Goal: Download file/media

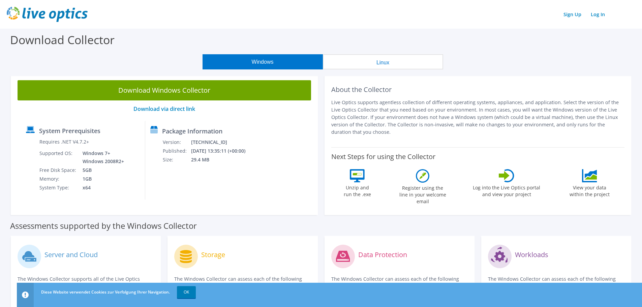
click at [391, 62] on button "Linux" at bounding box center [383, 61] width 120 height 15
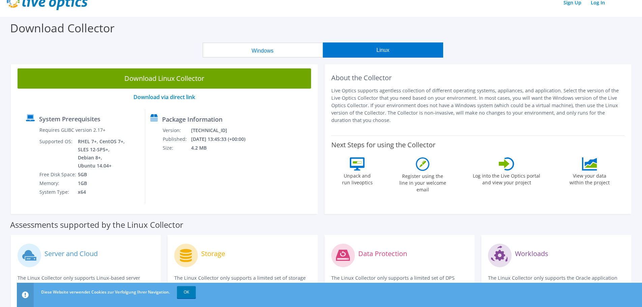
scroll to position [67, 0]
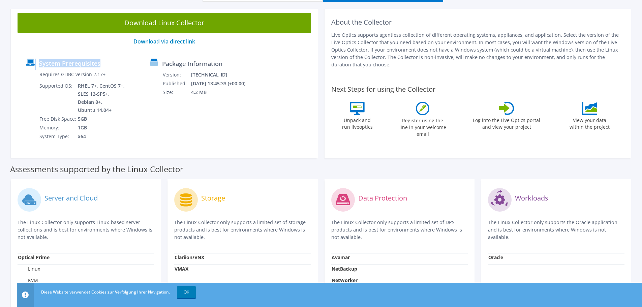
drag, startPoint x: 152, startPoint y: 153, endPoint x: 15, endPoint y: 61, distance: 165.4
click at [15, 61] on div "Download Linux Collector Download via direct link System Prerequisites Requires…" at bounding box center [164, 82] width 307 height 152
click at [15, 60] on div "Download Linux Collector Download via direct link System Prerequisites Requires…" at bounding box center [164, 82] width 307 height 152
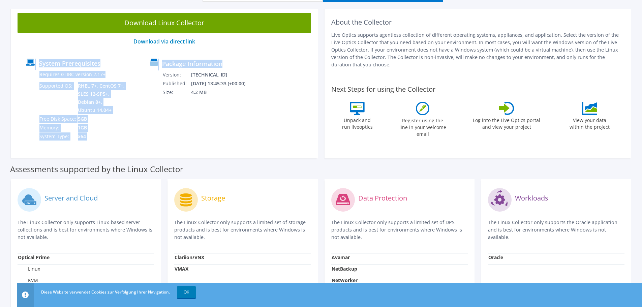
drag, startPoint x: 54, startPoint y: 70, endPoint x: 250, endPoint y: 137, distance: 207.8
click at [250, 137] on div "Download Linux Collector Download via direct link System Prerequisites Requires…" at bounding box center [164, 82] width 307 height 152
click at [247, 137] on div "Package Information Version: [TECHNICAL_ID] Published: [DATE] 13:45:33 (+00:00)…" at bounding box center [196, 101] width 102 height 95
drag, startPoint x: 250, startPoint y: 137, endPoint x: 23, endPoint y: 50, distance: 243.9
click at [23, 52] on div "Download Linux Collector Download via direct link System Prerequisites Requires…" at bounding box center [164, 82] width 307 height 152
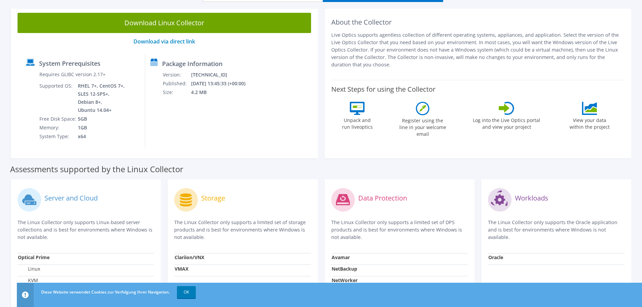
click at [23, 50] on div "Download Linux Collector Download via direct link System Prerequisites Requires…" at bounding box center [164, 82] width 307 height 152
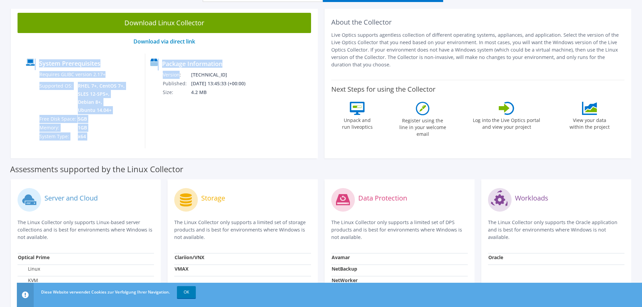
drag, startPoint x: 23, startPoint y: 50, endPoint x: 194, endPoint y: 140, distance: 193.3
click at [194, 140] on div "Download Linux Collector Download via direct link System Prerequisites Requires…" at bounding box center [164, 82] width 307 height 152
click at [215, 143] on div "Package Information Version: [TECHNICAL_ID] Published: [DATE] 13:45:33 (+00:00)…" at bounding box center [196, 101] width 102 height 95
drag, startPoint x: 259, startPoint y: 141, endPoint x: 20, endPoint y: 48, distance: 256.1
click at [20, 48] on div "Download Linux Collector Download via direct link System Prerequisites Requires…" at bounding box center [164, 82] width 307 height 152
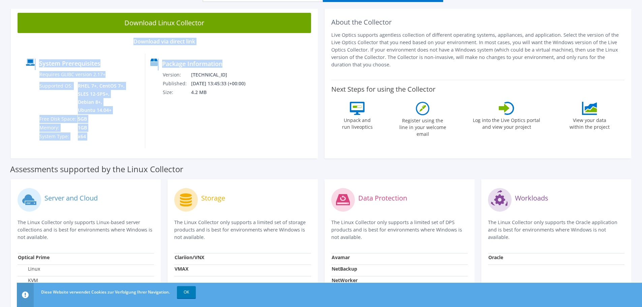
click at [20, 48] on div "Download Linux Collector Download via direct link System Prerequisites Requires…" at bounding box center [164, 82] width 307 height 152
drag, startPoint x: 20, startPoint y: 48, endPoint x: 271, endPoint y: 152, distance: 271.6
click at [258, 151] on div "Download Linux Collector Download via direct link System Prerequisites Requires…" at bounding box center [164, 82] width 307 height 152
click at [271, 152] on div "Download Linux Collector Download via direct link System Prerequisites Requires…" at bounding box center [164, 82] width 307 height 152
drag, startPoint x: 271, startPoint y: 152, endPoint x: 10, endPoint y: 42, distance: 282.9
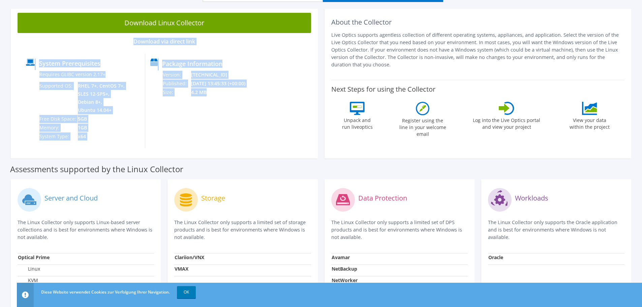
click at [10, 43] on div "Download Linux Collector Download via direct link System Prerequisites Requires…" at bounding box center [164, 82] width 314 height 152
click at [40, 43] on p "Download via direct link" at bounding box center [164, 41] width 293 height 6
drag, startPoint x: 40, startPoint y: 43, endPoint x: 323, endPoint y: 141, distance: 299.0
click at [319, 141] on div "Download Linux Collector Download via direct link System Prerequisites Requires…" at bounding box center [164, 82] width 314 height 152
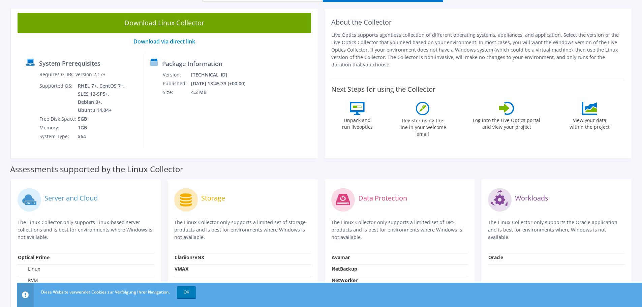
click at [325, 141] on div "About the Collector Live Optics supports agentless collection of different oper…" at bounding box center [477, 82] width 307 height 152
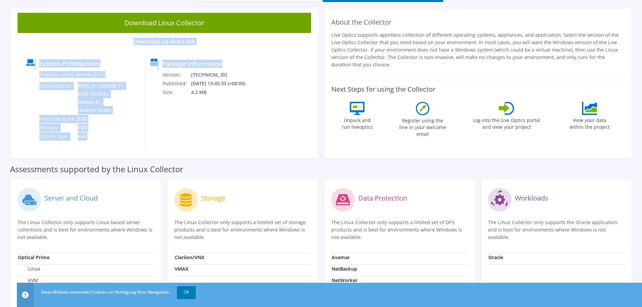
drag, startPoint x: 286, startPoint y: 141, endPoint x: -6, endPoint y: 56, distance: 304.9
click at [0, 56] on html "Sign Up Log In Diese Website verwendet Cookies zur Verfolgung Ihrer Navigation.…" at bounding box center [321, 86] width 642 height 307
click at [37, 48] on div "Download Linux Collector Download via direct link System Prerequisites Requires…" at bounding box center [164, 82] width 307 height 152
drag, startPoint x: 37, startPoint y: 48, endPoint x: 250, endPoint y: 152, distance: 237.7
click at [210, 146] on div "Download Linux Collector Download via direct link System Prerequisites Requires…" at bounding box center [164, 82] width 307 height 152
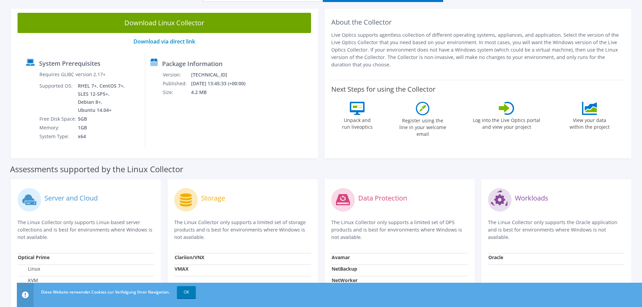
click at [254, 152] on div "Download Linux Collector Download via direct link System Prerequisites Requires…" at bounding box center [164, 82] width 307 height 152
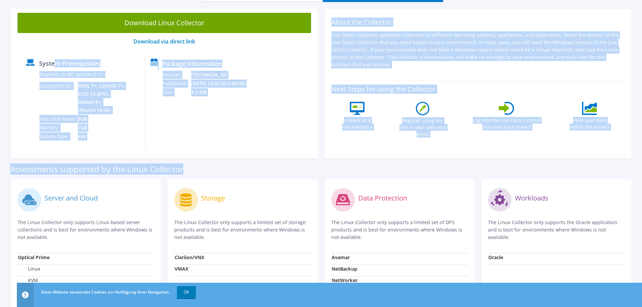
drag, startPoint x: 269, startPoint y: 169, endPoint x: 40, endPoint y: 56, distance: 255.8
click at [43, 59] on div "Download Linux Collector Download via direct link System Prerequisites Requires…" at bounding box center [320, 212] width 635 height 407
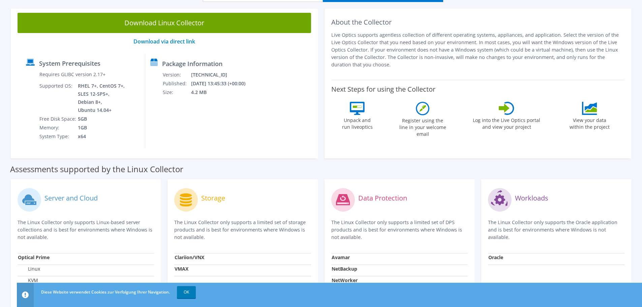
click at [38, 45] on div "Download Linux Collector Download via direct link System Prerequisites Requires…" at bounding box center [164, 82] width 307 height 152
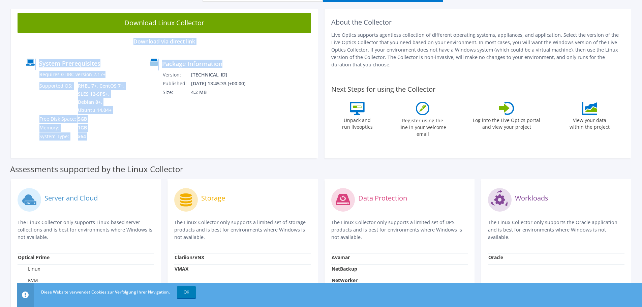
drag, startPoint x: 42, startPoint y: 46, endPoint x: 199, endPoint y: 134, distance: 179.0
click at [198, 133] on div "Download Linux Collector Download via direct link System Prerequisites Requires…" at bounding box center [164, 82] width 307 height 152
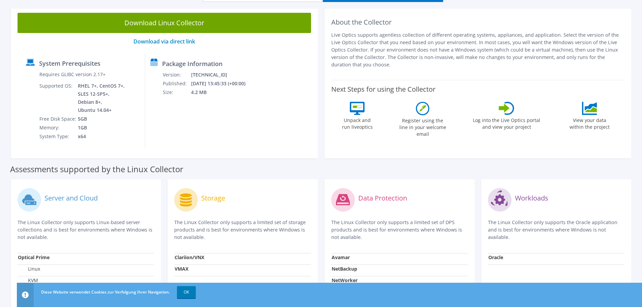
click at [227, 143] on div "Package Information Version: [TECHNICAL_ID] Published: [DATE] 13:45:33 (+00:00)…" at bounding box center [196, 101] width 102 height 95
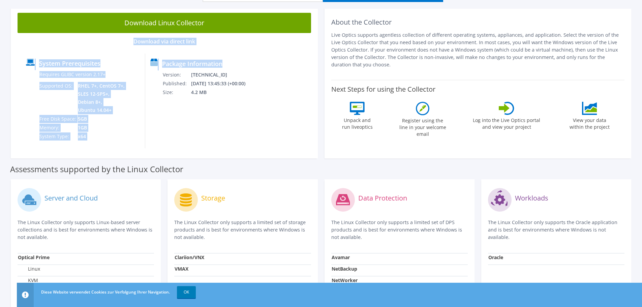
drag, startPoint x: 214, startPoint y: 132, endPoint x: 52, endPoint y: 43, distance: 184.8
click at [52, 43] on div "Download Linux Collector Download via direct link System Prerequisites Requires…" at bounding box center [164, 82] width 307 height 152
click at [52, 43] on p "Download via direct link" at bounding box center [164, 41] width 293 height 6
drag, startPoint x: 52, startPoint y: 43, endPoint x: 192, endPoint y: 131, distance: 166.0
click at [192, 131] on div "Download Linux Collector Download via direct link System Prerequisites Requires…" at bounding box center [164, 82] width 307 height 152
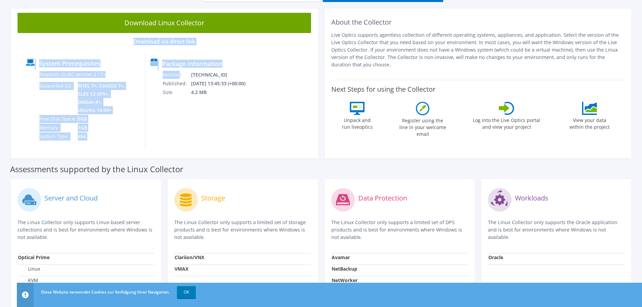
click at [193, 131] on div "Package Information Version: [TECHNICAL_ID] Published: [DATE] 13:45:33 (+00:00)…" at bounding box center [196, 101] width 102 height 95
drag, startPoint x: 211, startPoint y: 137, endPoint x: 50, endPoint y: 58, distance: 179.7
click at [52, 61] on div "System Prerequisites Requires GLIBC version 2.17+ Supported OS: RHEL 7+, CentOS…" at bounding box center [164, 101] width 287 height 95
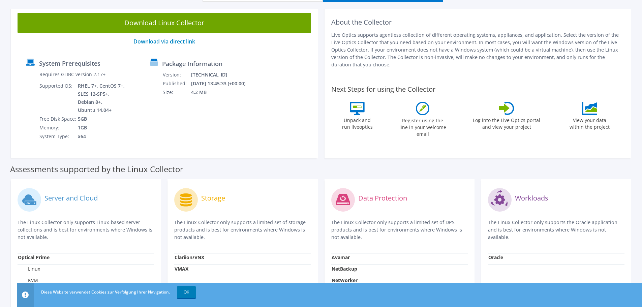
click at [51, 54] on div "System Prerequisites Requires GLIBC version 2.17+ Supported OS: RHEL 7+, CentOS…" at bounding box center [83, 101] width 124 height 95
drag, startPoint x: 51, startPoint y: 54, endPoint x: 188, endPoint y: 123, distance: 153.6
click at [180, 121] on div "System Prerequisites Requires GLIBC version 2.17+ Supported OS: RHEL 7+, CentOS…" at bounding box center [164, 101] width 287 height 95
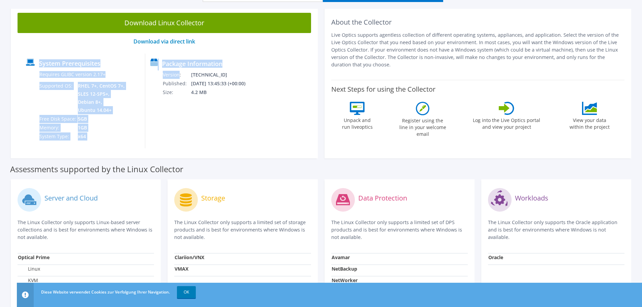
click at [188, 123] on div "Package Information Version: [TECHNICAL_ID] Published: [DATE] 13:45:33 (+00:00)…" at bounding box center [196, 101] width 102 height 95
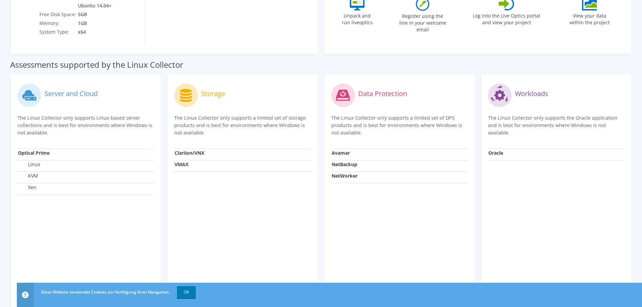
scroll to position [210, 0]
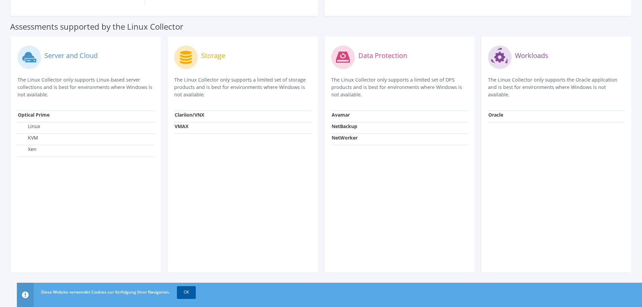
click at [191, 295] on link "OK" at bounding box center [186, 292] width 19 height 12
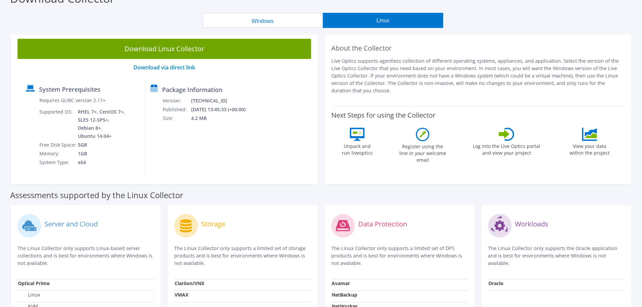
scroll to position [0, 0]
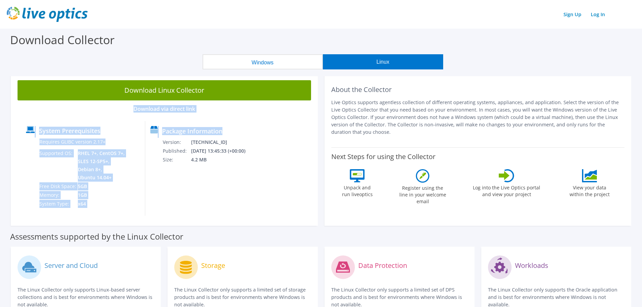
drag, startPoint x: 210, startPoint y: 205, endPoint x: 32, endPoint y: 102, distance: 205.8
click at [33, 102] on div "Download Linux Collector Download via direct link System Prerequisites Requires…" at bounding box center [164, 149] width 307 height 152
click at [32, 102] on div "Download Linux Collector Download via direct link System Prerequisites Requires…" at bounding box center [164, 149] width 307 height 152
drag, startPoint x: 33, startPoint y: 103, endPoint x: 249, endPoint y: 206, distance: 239.2
click at [238, 203] on div "Download Linux Collector Download via direct link System Prerequisites Requires…" at bounding box center [164, 149] width 307 height 152
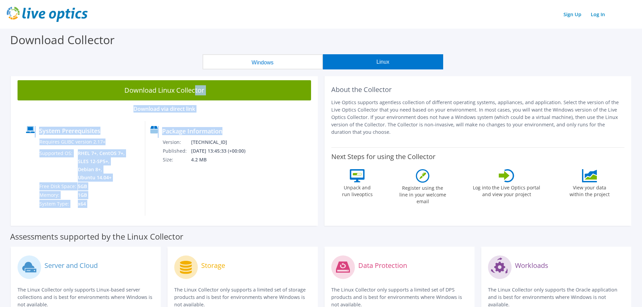
click at [247, 206] on div "Package Information Version: [TECHNICAL_ID] Published: [DATE] 13:45:33 (+00:00)…" at bounding box center [196, 168] width 102 height 95
drag, startPoint x: 250, startPoint y: 206, endPoint x: 44, endPoint y: 69, distance: 246.9
click at [44, 70] on section "Download Collector Windows Linux Download Windows Collector Download via direct…" at bounding box center [321, 273] width 642 height 488
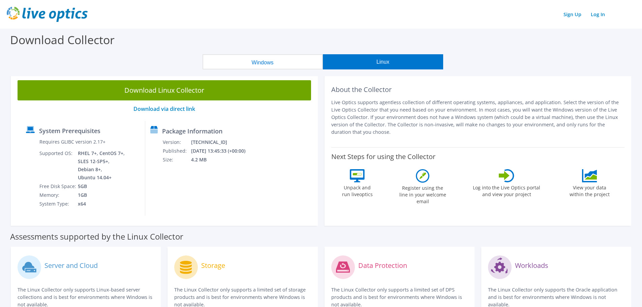
click at [44, 68] on div "Windows Linux" at bounding box center [322, 61] width 631 height 15
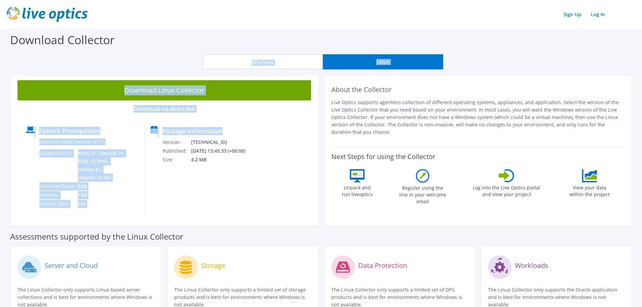
drag, startPoint x: 44, startPoint y: 68, endPoint x: 249, endPoint y: 210, distance: 249.7
click at [248, 211] on section "Download Collector Windows Linux Download Windows Collector Download via direct…" at bounding box center [321, 273] width 642 height 488
click at [247, 210] on div "Package Information Version: [TECHNICAL_ID] Published: [DATE] 13:45:33 (+00:00)…" at bounding box center [196, 168] width 102 height 95
drag, startPoint x: 249, startPoint y: 210, endPoint x: 60, endPoint y: 50, distance: 248.3
click at [60, 51] on section "Download Collector Windows Linux Download Windows Collector Download via direct…" at bounding box center [321, 273] width 642 height 488
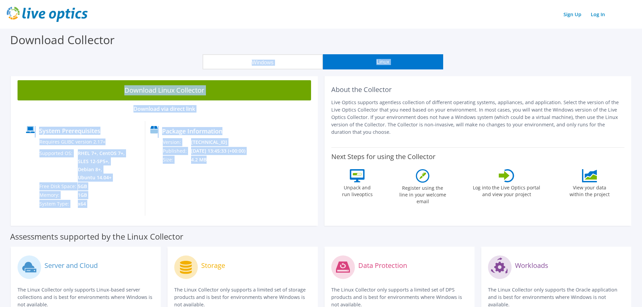
click at [60, 50] on div "Download Collector" at bounding box center [320, 42] width 635 height 26
drag, startPoint x: 60, startPoint y: 50, endPoint x: 225, endPoint y: 205, distance: 226.6
click at [209, 200] on section "Download Collector Windows Linux Download Windows Collector Download via direct…" at bounding box center [321, 273] width 642 height 488
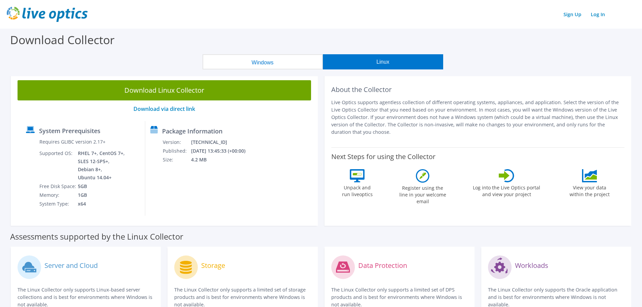
click at [225, 205] on div "Package Information Version: [TECHNICAL_ID] Published: [DATE] 13:45:33 (+00:00)…" at bounding box center [196, 168] width 102 height 95
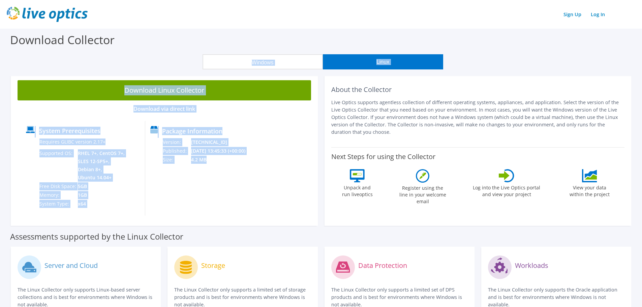
drag, startPoint x: 225, startPoint y: 205, endPoint x: 28, endPoint y: 54, distance: 248.1
click at [29, 56] on section "Download Collector Windows Linux Download Windows Collector Download via direct…" at bounding box center [321, 273] width 642 height 488
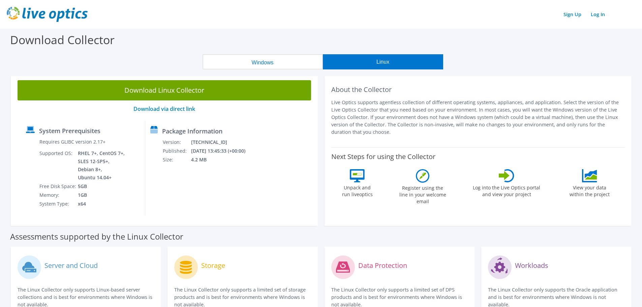
click at [28, 53] on div "Download Collector" at bounding box center [320, 42] width 635 height 26
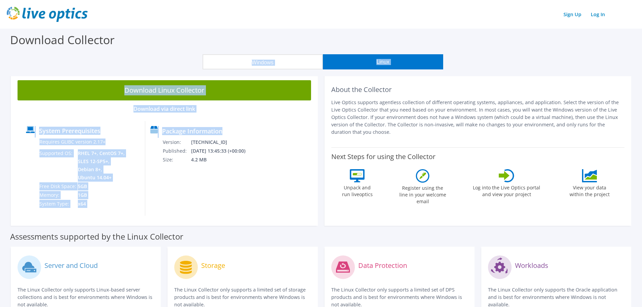
drag, startPoint x: 32, startPoint y: 57, endPoint x: 234, endPoint y: 200, distance: 247.6
click at [220, 199] on section "Download Collector Windows Linux Download Windows Collector Download via direct…" at bounding box center [321, 273] width 642 height 488
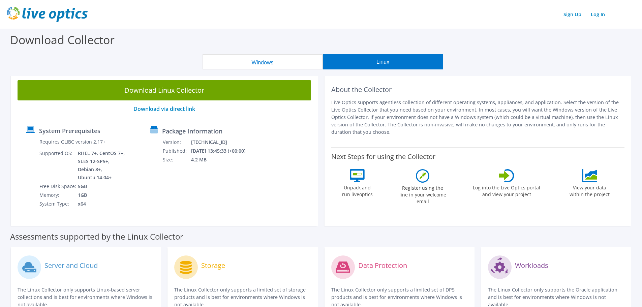
click at [244, 194] on div "Package Information Version: [TECHNICAL_ID] Published: [DATE] 13:45:33 (+00:00)…" at bounding box center [196, 168] width 102 height 95
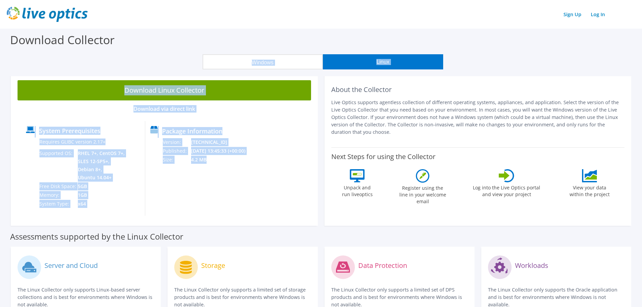
drag, startPoint x: 244, startPoint y: 194, endPoint x: 61, endPoint y: 60, distance: 226.7
click at [62, 61] on section "Download Collector Windows Linux Download Windows Collector Download via direct…" at bounding box center [321, 273] width 642 height 488
click at [61, 60] on div "Windows Linux" at bounding box center [322, 61] width 631 height 15
drag, startPoint x: 63, startPoint y: 62, endPoint x: 254, endPoint y: 197, distance: 233.5
click at [253, 199] on section "Download Collector Windows Linux Download Windows Collector Download via direct…" at bounding box center [321, 273] width 642 height 488
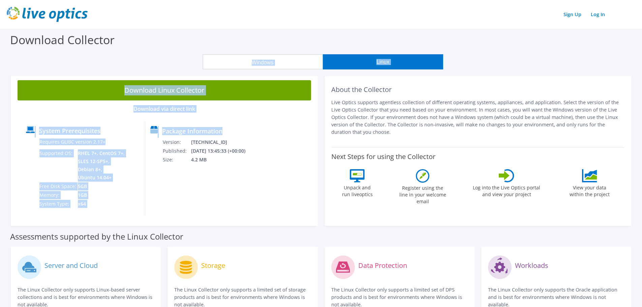
click at [247, 195] on div "Package Information Version: [TECHNICAL_ID] Published: [DATE] 13:45:33 (+00:00)…" at bounding box center [196, 168] width 102 height 95
drag, startPoint x: 240, startPoint y: 188, endPoint x: 58, endPoint y: 58, distance: 223.4
click at [61, 62] on section "Download Collector Windows Linux Download Windows Collector Download via direct…" at bounding box center [321, 273] width 642 height 488
click at [58, 58] on div "Windows Linux" at bounding box center [322, 61] width 631 height 15
drag, startPoint x: 58, startPoint y: 58, endPoint x: 247, endPoint y: 193, distance: 232.5
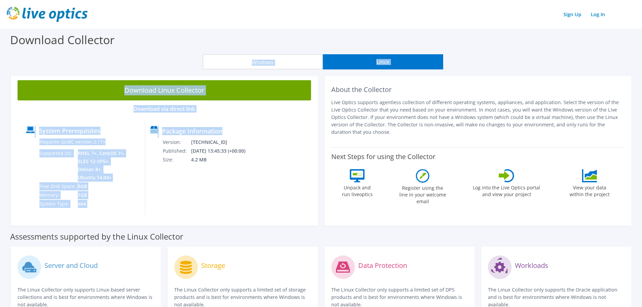
click at [247, 193] on section "Download Collector Windows Linux Download Windows Collector Download via direct…" at bounding box center [321, 273] width 642 height 488
click at [247, 193] on div "Package Information Version: [TECHNICAL_ID] Published: [DATE] 13:45:33 (+00:00)…" at bounding box center [196, 168] width 102 height 95
drag, startPoint x: 232, startPoint y: 178, endPoint x: 86, endPoint y: 62, distance: 186.0
click at [89, 65] on section "Download Collector Windows Linux Download Windows Collector Download via direct…" at bounding box center [321, 273] width 642 height 488
click at [86, 61] on div "Windows Linux" at bounding box center [322, 61] width 631 height 15
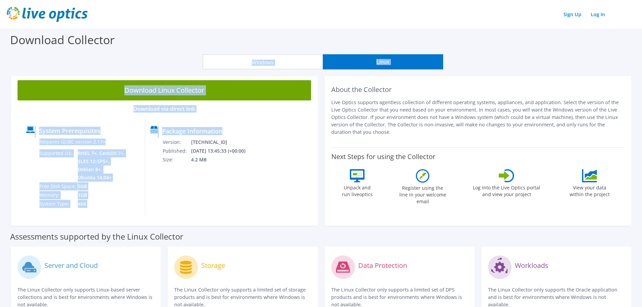
drag, startPoint x: 86, startPoint y: 61, endPoint x: 249, endPoint y: 194, distance: 211.1
click at [247, 194] on section "Download Collector Windows Linux Download Windows Collector Download via direct…" at bounding box center [321, 273] width 642 height 488
click at [247, 194] on div "Package Information Version: [TECHNICAL_ID] Published: [DATE] 13:45:33 (+00:00)…" at bounding box center [196, 168] width 102 height 95
drag
click at [87, 50] on section "Download Collector Windows Linux Download Windows Collector Download via direct…" at bounding box center [321, 273] width 642 height 488
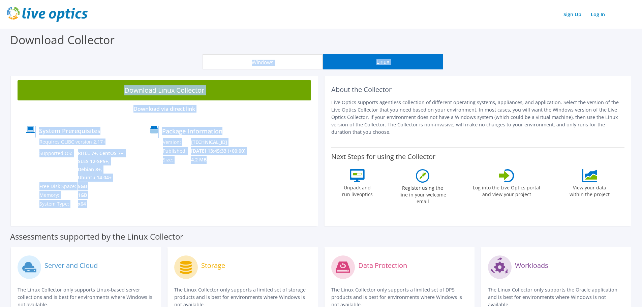
click at [87, 48] on div "Download Collector" at bounding box center [320, 42] width 635 height 26
click at [218, 187] on section "Download Collector Windows Linux Download Windows Collector Download via direct…" at bounding box center [321, 273] width 642 height 488
click at [220, 188] on div "Package Information Version: [TECHNICAL_ID] Published: [DATE] 13:45:33 (+00:00)…" at bounding box center [196, 168] width 102 height 95
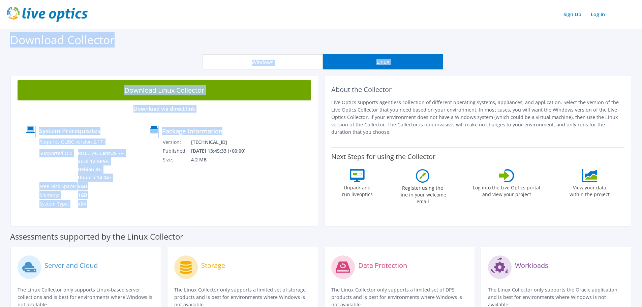
click at [72, 28] on div "Sign Up Log In Download Collector Windows Linux Download Windows Collector Down…" at bounding box center [321, 258] width 642 height 517
click at [40, 51] on div "Download Collector" at bounding box center [320, 42] width 635 height 26
click at [239, 214] on section "Download Collector Windows Linux Download Windows Collector Download via direct…" at bounding box center [321, 273] width 642 height 488
click at [239, 214] on div "Package Information Version: [TECHNICAL_ID] Published: [DATE] 13:45:33 (+00:00)…" at bounding box center [196, 168] width 102 height 95
click at [8, 32] on section "Download Collector Windows Linux Download Windows Collector Download via direct…" at bounding box center [321, 273] width 642 height 488
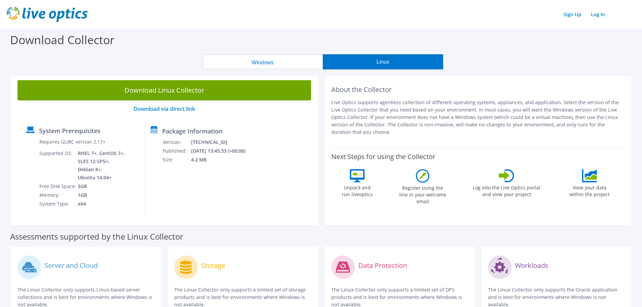
click at [8, 32] on div "Download Collector" at bounding box center [320, 42] width 635 height 26
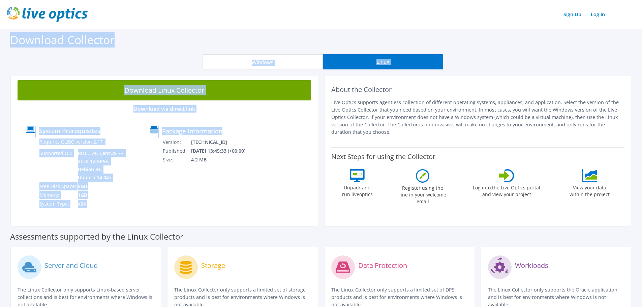
click at [258, 210] on section "Download Collector Windows Linux Download Windows Collector Download via direct…" at bounding box center [321, 273] width 642 height 488
click at [247, 210] on div "Package Information Version: [TECHNICAL_ID] Published: [DATE] 13:45:33 (+00:00)…" at bounding box center [196, 168] width 102 height 95
click at [19, 29] on section "Download Collector Windows Linux Download Windows Collector Download via direct…" at bounding box center [321, 273] width 642 height 488
click at [11, 37] on label "Download Collector" at bounding box center [62, 39] width 104 height 15
click at [271, 183] on section "Download Collector Windows Linux Download Windows Collector Download via direct…" at bounding box center [321, 273] width 642 height 488
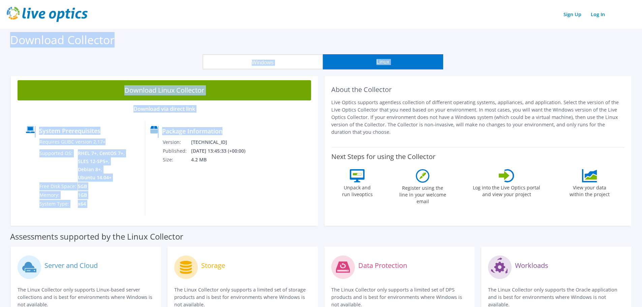
click at [271, 183] on div "System Prerequisites Requires GLIBC version 2.17+ Supported OS: RHEL 7+, CentOS…" at bounding box center [164, 168] width 287 height 95
click at [17, 32] on section "Download Collector Windows Linux Download Windows Collector Download via direct…" at bounding box center [321, 273] width 642 height 488
click at [17, 32] on label "Download Collector" at bounding box center [62, 39] width 104 height 15
click at [293, 193] on section "Download Collector Windows Linux Download Windows Collector Download via direct…" at bounding box center [321, 273] width 642 height 488
click at [294, 193] on div "System Prerequisites Requires GLIBC version 2.17+ Supported OS: RHEL 7+, CentOS…" at bounding box center [164, 168] width 287 height 95
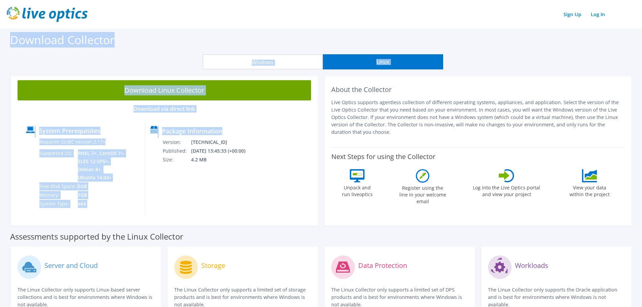
click at [11, 41] on section "Download Collector Windows Linux Download Windows Collector Download via direct…" at bounding box center [321, 273] width 642 height 488
click at [11, 40] on label "Download Collector" at bounding box center [62, 39] width 104 height 15
click at [263, 213] on section "Download Collector Windows Linux Download Windows Collector Download via direct…" at bounding box center [321, 273] width 642 height 488
click at [247, 214] on div "Package Information Version: [TECHNICAL_ID] Published: [DATE] 13:45:33 (+00:00)…" at bounding box center [196, 168] width 102 height 95
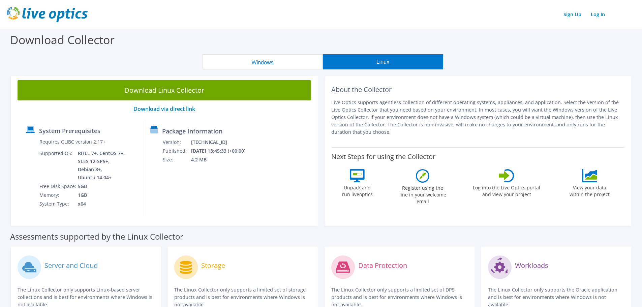
click at [148, 220] on div "Download Linux Collector Download via direct link System Prerequisites Requires…" at bounding box center [164, 149] width 307 height 152
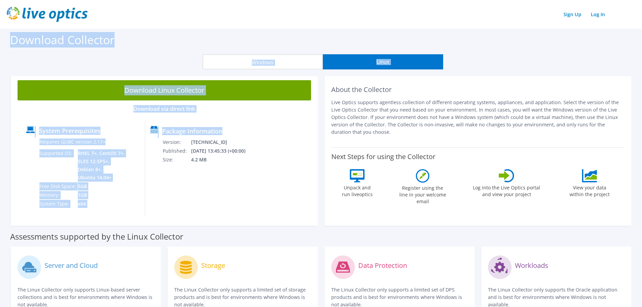
click at [10, 31] on section "Download Collector Windows Linux Download Windows Collector Download via direct…" at bounding box center [321, 273] width 642 height 488
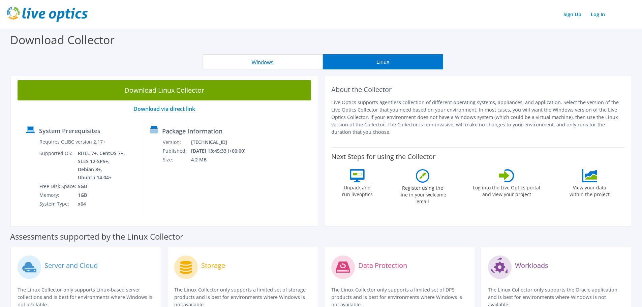
click at [10, 30] on div "Download Collector" at bounding box center [320, 42] width 635 height 26
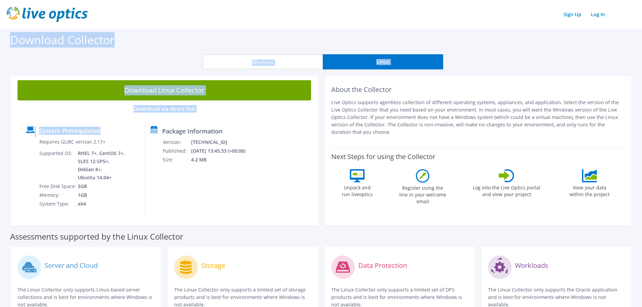
click at [154, 207] on section "Download Collector Windows Linux Download Windows Collector Download via direct…" at bounding box center [321, 273] width 642 height 488
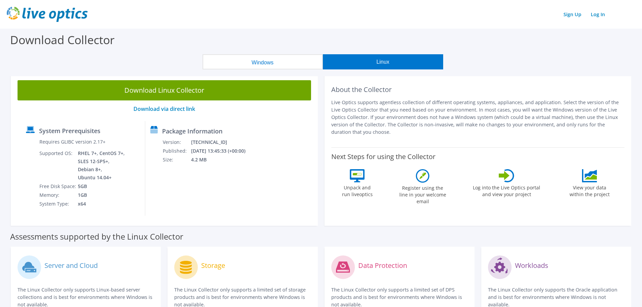
click at [171, 208] on div "Package Information Version: [TECHNICAL_ID] Published: [DATE] 13:45:33 (+00:00)…" at bounding box center [196, 168] width 102 height 95
click at [417, 178] on div "About the Collector Live Optics supports agentless collection of different oper…" at bounding box center [477, 149] width 307 height 152
click at [415, 178] on div "Register using the line in your welcome email" at bounding box center [422, 188] width 51 height 39
click at [225, 166] on div "Package Information Version: [TECHNICAL_ID] Published: [DATE] 13:45:33 (+00:00)…" at bounding box center [196, 168] width 102 height 95
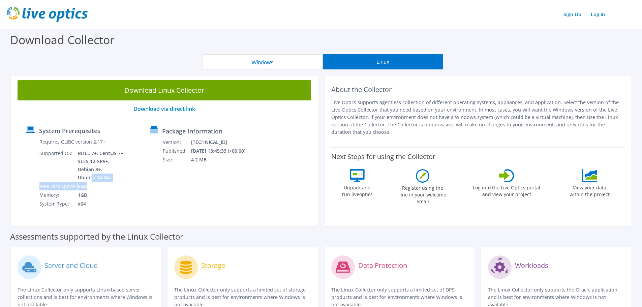
click at [112, 195] on tbody "Requires GLIBC version 2.17+ Supported OS: RHEL 7+, CentOS 7+, SLES 12-SP5+, De…" at bounding box center [82, 172] width 87 height 71
click at [115, 198] on td "1GB" at bounding box center [101, 195] width 48 height 9
click at [38, 147] on div "System Prerequisites Requires GLIBC version 2.17+ Supported OS: RHEL 7+, CentOS…" at bounding box center [83, 168] width 124 height 95
click at [38, 145] on div at bounding box center [32, 172] width 13 height 71
click at [132, 205] on div "System Prerequisites Requires GLIBC version 2.17+ Supported OS: RHEL 7+, CentOS…" at bounding box center [83, 168] width 124 height 95
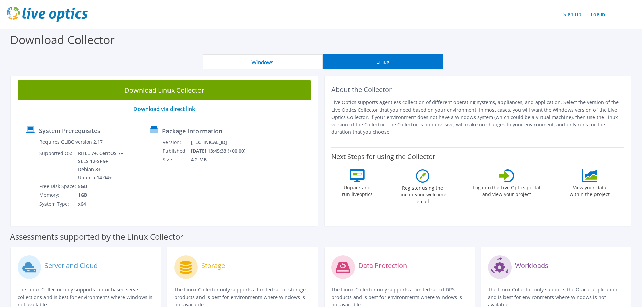
click at [133, 204] on div "System Prerequisites Requires GLIBC version 2.17+ Supported OS: RHEL 7+, CentOS…" at bounding box center [83, 168] width 124 height 95
click at [417, 208] on div "About the Collector Live Optics supports agentless collection of different oper…" at bounding box center [477, 149] width 307 height 152
click at [429, 209] on div "About the Collector Live Optics supports agentless collection of different oper…" at bounding box center [477, 149] width 307 height 152
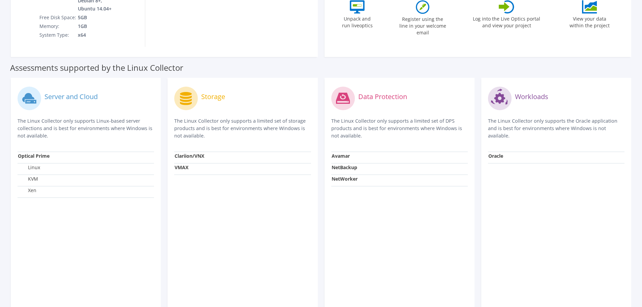
scroll to position [202, 0]
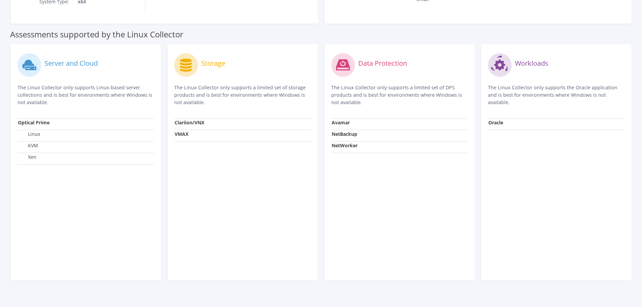
click at [35, 134] on label "Linux" at bounding box center [29, 134] width 22 height 7
click at [44, 120] on td "Optical Prime" at bounding box center [86, 124] width 136 height 11
click at [44, 120] on strong "Optical Prime" at bounding box center [34, 122] width 32 height 6
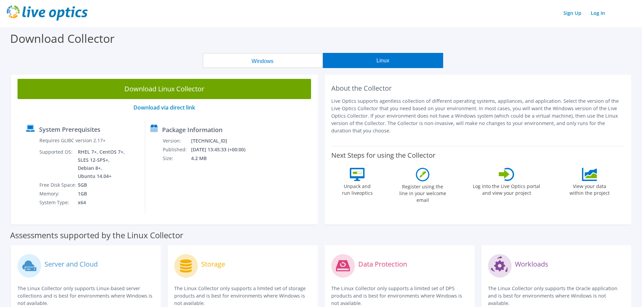
scroll to position [0, 0]
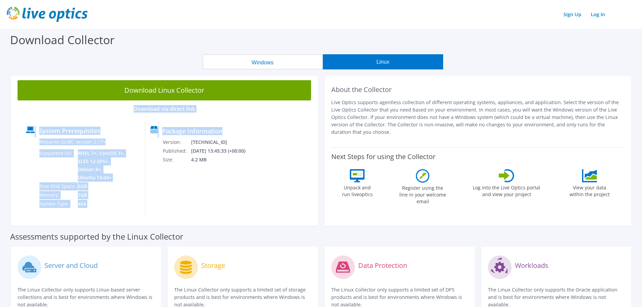
click at [33, 111] on div "Download Linux Collector Download via direct link System Prerequisites Requires…" at bounding box center [164, 149] width 307 height 152
click at [33, 110] on p "Download via direct link" at bounding box center [164, 109] width 293 height 6
click at [213, 219] on div "Download Linux Collector Download via direct link System Prerequisites Requires…" at bounding box center [164, 149] width 307 height 152
click at [222, 220] on div "Download Linux Collector Download via direct link System Prerequisites Requires…" at bounding box center [164, 149] width 307 height 152
click at [22, 43] on section "Download Collector Windows Linux Download Windows Collector Download via direct…" at bounding box center [321, 273] width 642 height 488
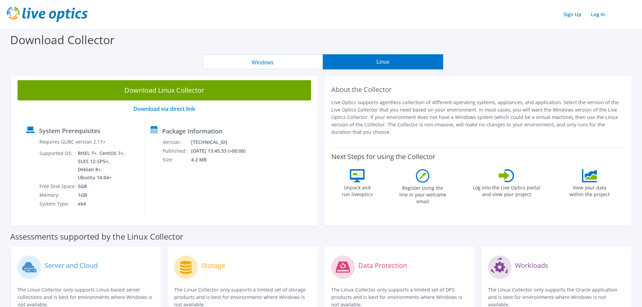
click at [21, 42] on label "Download Collector" at bounding box center [62, 39] width 104 height 15
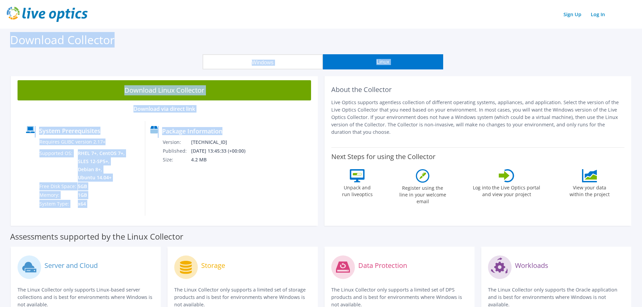
click at [252, 213] on section "Download Collector Windows Linux Download Windows Collector Download via direct…" at bounding box center [321, 273] width 642 height 488
click at [247, 213] on div "Package Information Version: [TECHNICAL_ID] Published: [DATE] 13:45:33 (+00:00)…" at bounding box center [196, 168] width 102 height 95
click at [23, 24] on div "Sign Up Log In Download Collector Windows Linux Download Windows Collector Down…" at bounding box center [321, 258] width 642 height 517
click at [16, 38] on label "Download Collector" at bounding box center [62, 39] width 104 height 15
click at [212, 203] on section "Download Collector Windows Linux Download Windows Collector Download via direct…" at bounding box center [321, 273] width 642 height 488
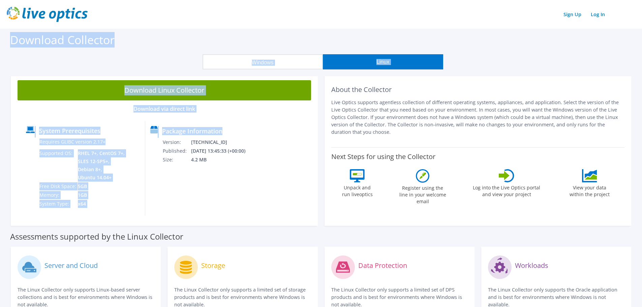
click at [212, 203] on div "Package Information Version: [TECHNICAL_ID] Published: [DATE] 13:45:33 (+00:00)…" at bounding box center [196, 168] width 102 height 95
click at [20, 36] on section "Download Collector Windows Linux Download Windows Collector Download via direct…" at bounding box center [321, 273] width 642 height 488
click at [20, 35] on label "Download Collector" at bounding box center [62, 39] width 104 height 15
click at [300, 179] on section "Download Collector Windows Linux Download Windows Collector Download via direct…" at bounding box center [321, 273] width 642 height 488
click at [300, 179] on div "System Prerequisites Requires GLIBC version 2.17+ Supported OS: RHEL 7+, CentOS…" at bounding box center [164, 168] width 287 height 95
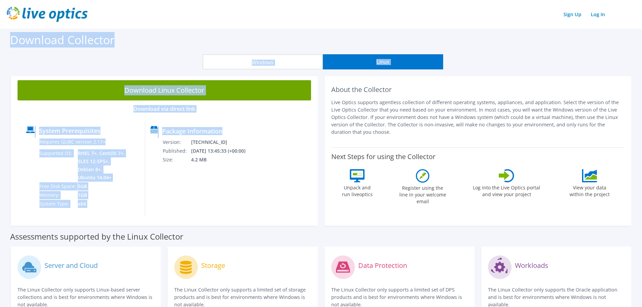
click at [11, 38] on section "Download Collector Windows Linux Download Windows Collector Download via direct…" at bounding box center [321, 273] width 642 height 488
click at [11, 38] on label "Download Collector" at bounding box center [62, 39] width 104 height 15
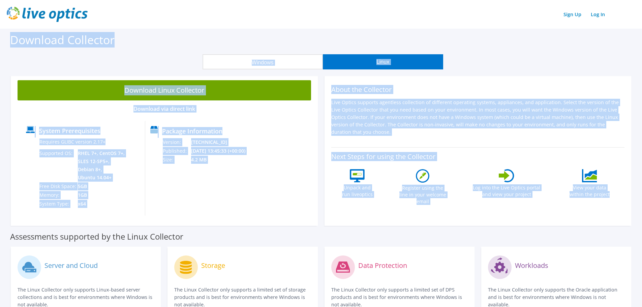
click at [594, 202] on section "Download Collector Windows Linux Download Windows Collector Download via direct…" at bounding box center [321, 273] width 642 height 488
click at [599, 200] on div "View your data within the project" at bounding box center [589, 188] width 48 height 39
click at [21, 40] on section "Download Collector Windows Linux Download Windows Collector Download via direct…" at bounding box center [321, 273] width 642 height 488
click at [21, 40] on label "Download Collector" at bounding box center [62, 39] width 104 height 15
click at [485, 190] on section "Download Collector Windows Linux Download Windows Collector Download via direct…" at bounding box center [321, 273] width 642 height 488
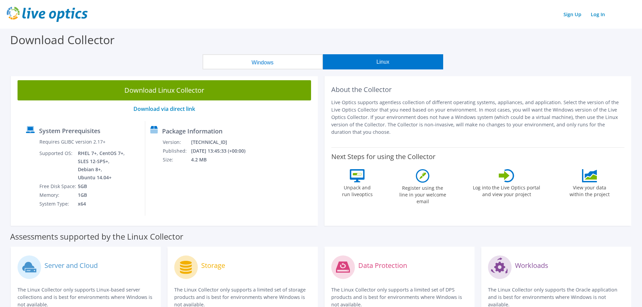
click at [585, 213] on div "About the Collector Live Optics supports agentless collection of different oper…" at bounding box center [477, 149] width 307 height 152
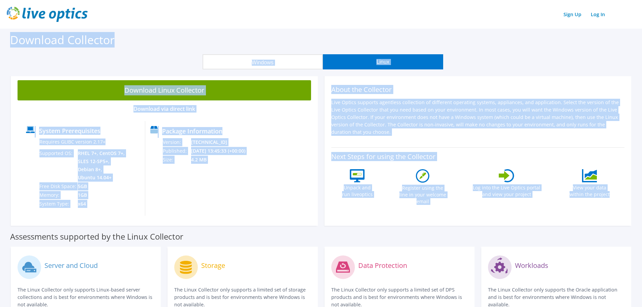
click at [11, 39] on section "Download Collector Windows Linux Download Windows Collector Download via direct…" at bounding box center [321, 273] width 642 height 488
click at [12, 38] on label "Download Collector" at bounding box center [62, 39] width 104 height 15
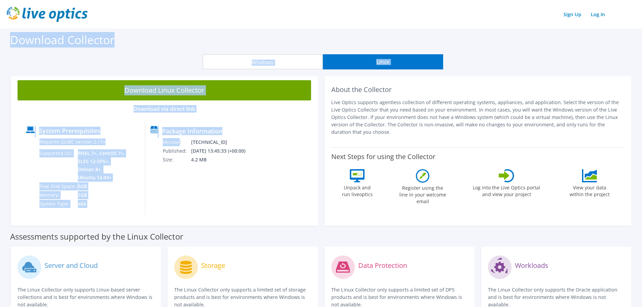
click at [232, 199] on section "Download Collector Windows Linux Download Windows Collector Download via direct…" at bounding box center [321, 273] width 642 height 488
click at [247, 204] on div "Package Information Version: [TECHNICAL_ID] Published: [DATE] 13:45:33 (+00:00)…" at bounding box center [196, 168] width 102 height 95
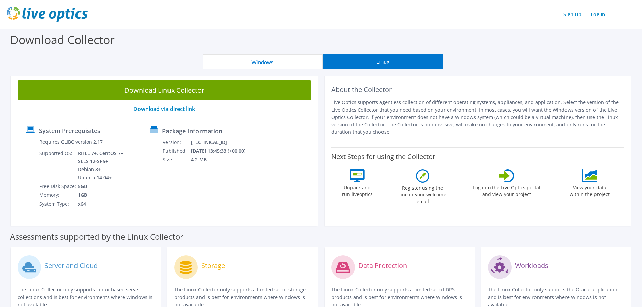
scroll to position [202, 0]
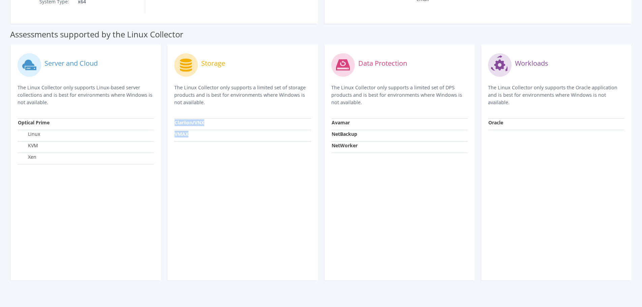
drag, startPoint x: 237, startPoint y: 134, endPoint x: 205, endPoint y: 150, distance: 36.0
click at [205, 150] on div "Storage The Linux Collector only supports a limited set of storage products and…" at bounding box center [242, 162] width 150 height 236
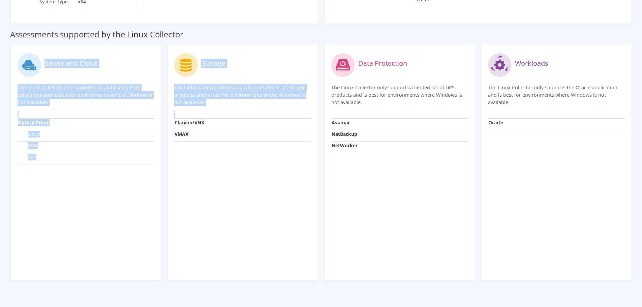
drag, startPoint x: 185, startPoint y: 198, endPoint x: 18, endPoint y: 63, distance: 215.1
click at [19, 65] on div "Server and Cloud The Linux Collector only supports Linux-based server collectio…" at bounding box center [320, 162] width 627 height 242
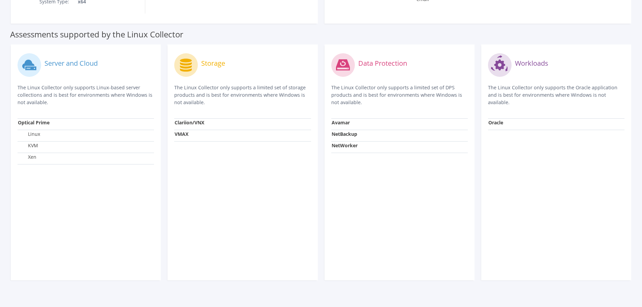
click at [18, 63] on icon at bounding box center [30, 65] width 24 height 24
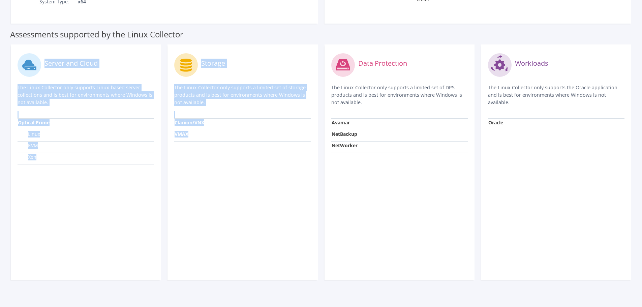
drag, startPoint x: 18, startPoint y: 63, endPoint x: 328, endPoint y: 186, distance: 334.0
click at [293, 186] on div "Server and Cloud The Linux Collector only supports Linux-based server collectio…" at bounding box center [320, 162] width 627 height 242
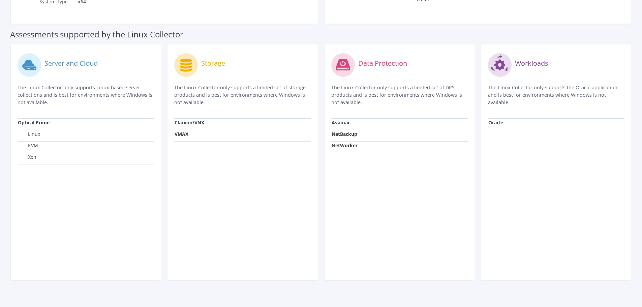
click at [328, 186] on div "Data Protection The Linux Collector only supports a limited set of DPS products…" at bounding box center [399, 162] width 150 height 236
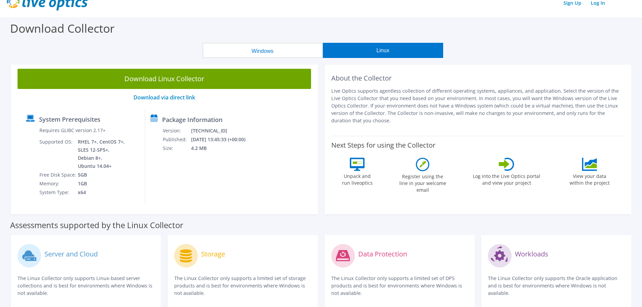
scroll to position [0, 0]
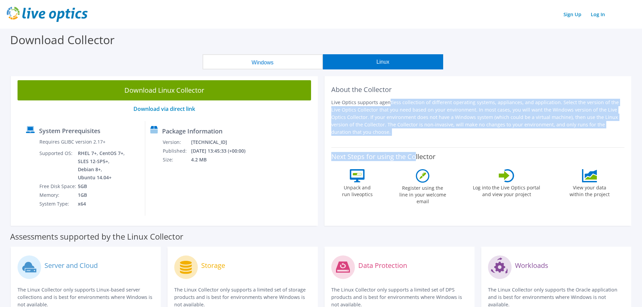
drag, startPoint x: 415, startPoint y: 161, endPoint x: 327, endPoint y: 95, distance: 109.7
click at [324, 98] on div "About the Collector Live Optics supports agentless collection of different oper…" at bounding box center [477, 149] width 307 height 152
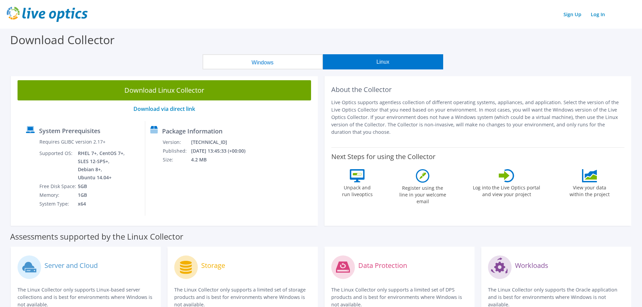
click at [332, 90] on h2 "About the Collector" at bounding box center [477, 90] width 293 height 8
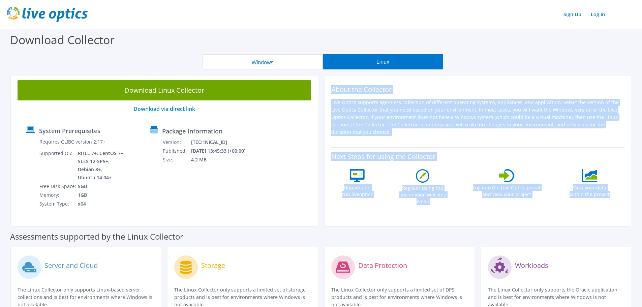
drag, startPoint x: 338, startPoint y: 96, endPoint x: 616, endPoint y: 207, distance: 299.1
click at [615, 208] on div "About the Collector Live Optics supports agentless collection of different oper…" at bounding box center [477, 149] width 307 height 152
click at [616, 207] on div "About the Collector Live Optics supports agentless collection of different oper…" at bounding box center [477, 149] width 307 height 152
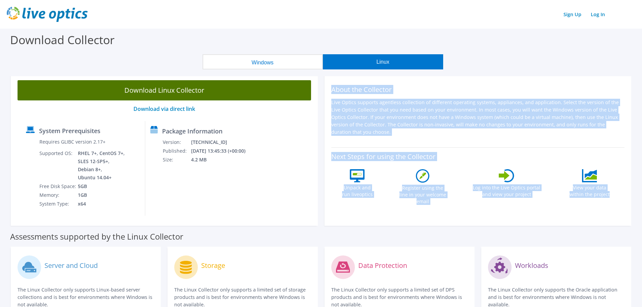
drag, startPoint x: 610, startPoint y: 202, endPoint x: 270, endPoint y: 90, distance: 357.5
click at [270, 92] on div "Download Linux Collector Download via direct link System Prerequisites Requires…" at bounding box center [320, 151] width 627 height 156
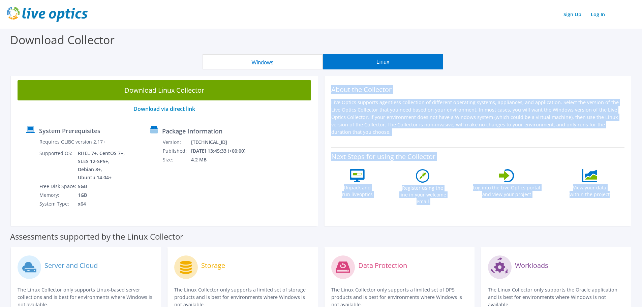
click at [369, 115] on p "Live Optics supports agentless collection of different operating systems, appli…" at bounding box center [477, 117] width 293 height 37
click at [320, 139] on div "Download Linux Collector Download via direct link System Prerequisites Requires…" at bounding box center [164, 149] width 314 height 152
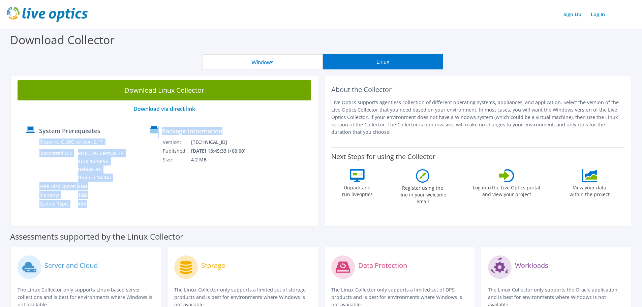
drag, startPoint x: 164, startPoint y: 178, endPoint x: 119, endPoint y: 165, distance: 47.5
click at [119, 165] on div "System Prerequisites Requires GLIBC version 2.17+ Supported OS: RHEL 7+, CentOS…" at bounding box center [164, 168] width 287 height 95
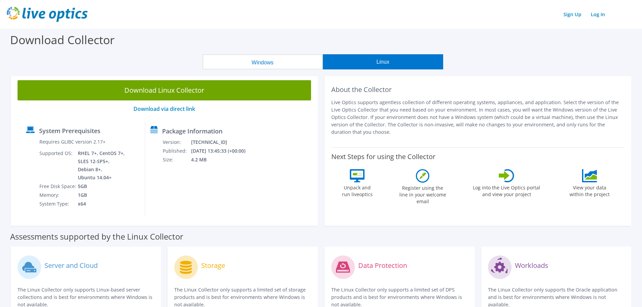
click at [116, 164] on td "RHEL 7+, CentOS 7+, SLES 12-SP5+, Debian 8+, Ubuntu 14.04+" at bounding box center [101, 165] width 48 height 33
drag, startPoint x: 113, startPoint y: 176, endPoint x: 61, endPoint y: 149, distance: 59.0
click at [61, 150] on tr "Supported OS: RHEL 7+, CentOS 7+, SLES 12-SP5+, Debian 8+, Ubuntu 14.04+" at bounding box center [82, 165] width 87 height 33
click at [61, 149] on td "Supported OS:" at bounding box center [58, 165] width 38 height 33
click at [142, 192] on div "System Prerequisites Requires GLIBC version 2.17+ Supported OS: RHEL 7+, CentOS…" at bounding box center [83, 168] width 124 height 95
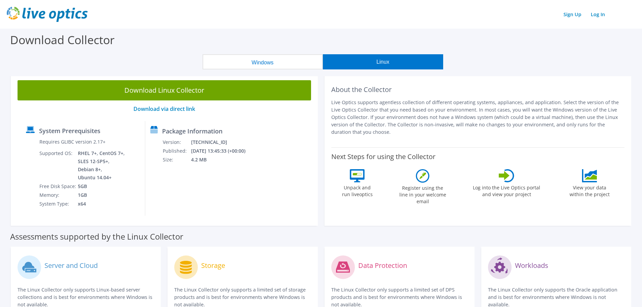
click at [143, 192] on div "System Prerequisites Requires GLIBC version 2.17+ Supported OS: RHEL 7+, CentOS…" at bounding box center [83, 168] width 124 height 95
click at [34, 156] on div "System Prerequisites Requires GLIBC version 2.17+ Supported OS: RHEL 7+, CentOS…" at bounding box center [83, 168] width 124 height 95
click at [34, 154] on div at bounding box center [32, 172] width 13 height 71
click at [146, 228] on div "Download Linux Collector Download via direct link System Prerequisites Requires…" at bounding box center [320, 279] width 635 height 407
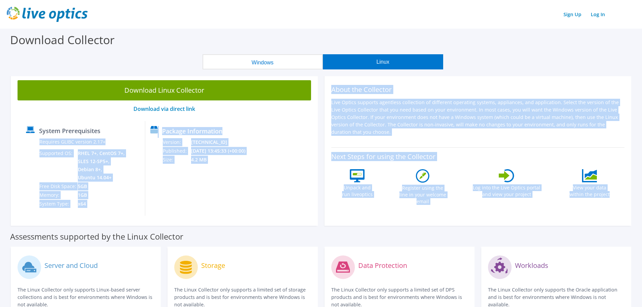
click at [146, 228] on div "Assessments supported by the Linux Collector" at bounding box center [320, 234] width 621 height 17
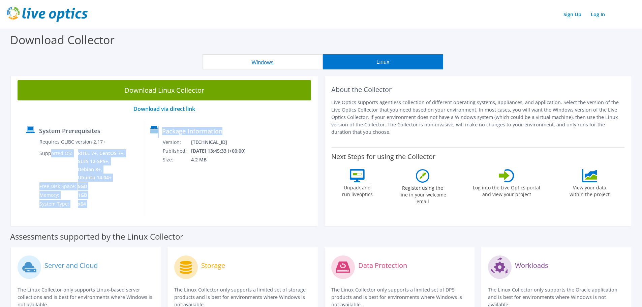
click at [42, 163] on div "System Prerequisites Requires GLIBC version 2.17+ Supported OS: RHEL 7+, CentOS…" at bounding box center [164, 168] width 287 height 95
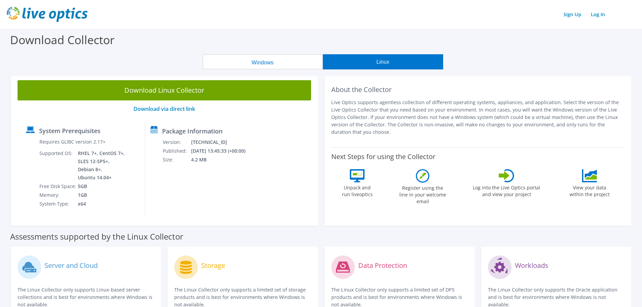
click at [39, 161] on td "Supported OS:" at bounding box center [58, 165] width 38 height 33
click at [113, 200] on tbody "Requires GLIBC version 2.17+ Supported OS: RHEL 7+, CentOS 7+, SLES 12-SP5+, De…" at bounding box center [82, 172] width 87 height 71
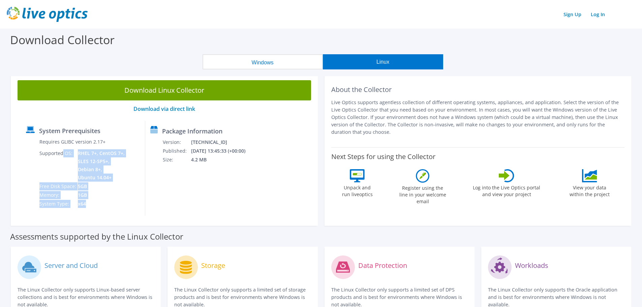
click at [114, 200] on td "x64" at bounding box center [101, 203] width 48 height 9
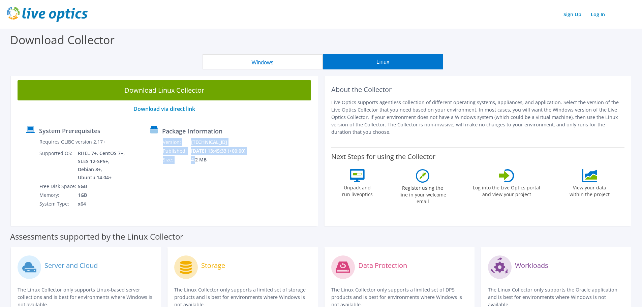
click at [203, 155] on div "Package Information Version: [TECHNICAL_ID] Published: [DATE] 13:45:33 (+00:00)…" at bounding box center [196, 168] width 102 height 95
click at [203, 155] on td "4.2 MB" at bounding box center [222, 159] width 63 height 9
click at [207, 111] on p "Download via direct link" at bounding box center [164, 109] width 293 height 6
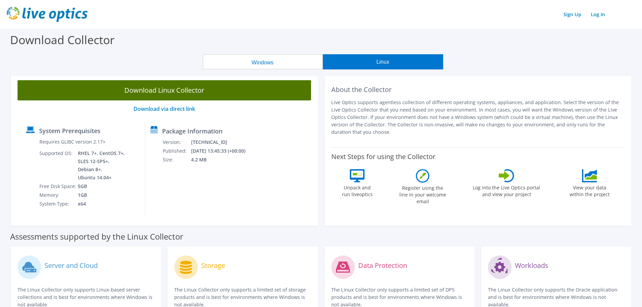
click at [197, 95] on link "Download Linux Collector" at bounding box center [164, 90] width 293 height 20
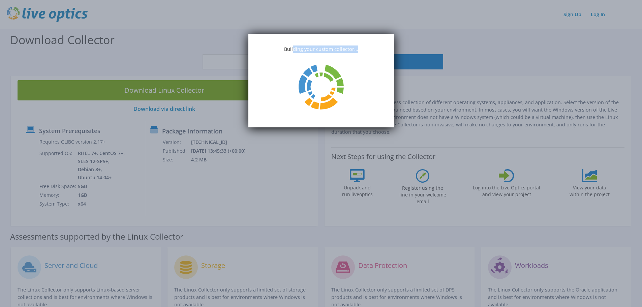
click at [364, 52] on p "Building your custom collector..." at bounding box center [320, 48] width 145 height 7
click at [365, 52] on div "Building your custom collector..." at bounding box center [320, 81] width 145 height 94
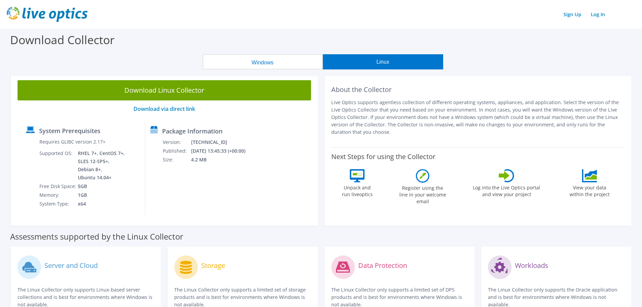
click at [323, 47] on div "Download Collector" at bounding box center [320, 42] width 635 height 26
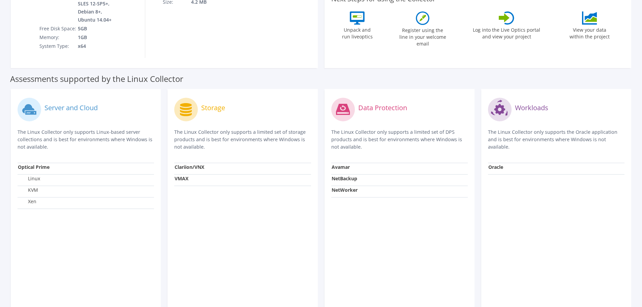
scroll to position [109, 0]
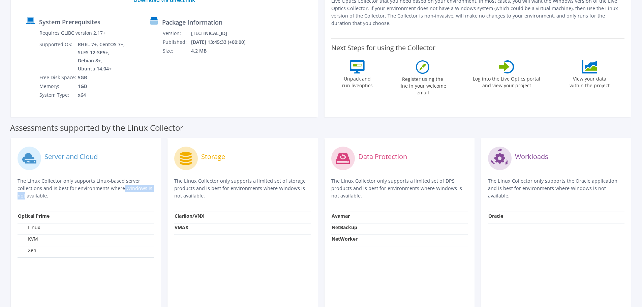
drag, startPoint x: 86, startPoint y: 188, endPoint x: 44, endPoint y: 185, distance: 41.8
click at [44, 186] on p "The Linux Collector only supports Linux-based server collections and is best fo…" at bounding box center [86, 188] width 136 height 22
click at [44, 185] on p "The Linux Collector only supports Linux-based server collections and is best fo…" at bounding box center [86, 188] width 136 height 22
drag, startPoint x: 46, startPoint y: 176, endPoint x: 119, endPoint y: 191, distance: 73.9
click at [118, 191] on p "The Linux Collector only supports Linux-based server collections and is best fo…" at bounding box center [86, 188] width 136 height 22
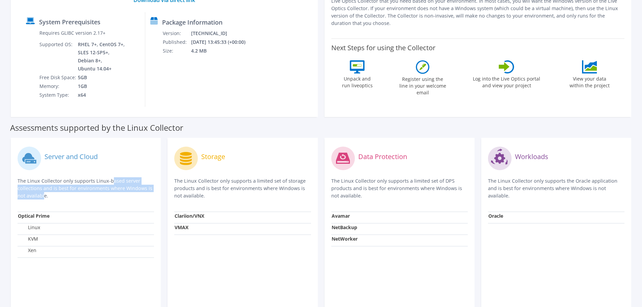
drag, startPoint x: 119, startPoint y: 191, endPoint x: 116, endPoint y: 193, distance: 3.5
click at [119, 191] on p "The Linux Collector only supports Linux-based server collections and is best fo…" at bounding box center [86, 188] width 136 height 22
drag, startPoint x: 116, startPoint y: 193, endPoint x: 43, endPoint y: 180, distance: 73.9
click at [43, 180] on p "The Linux Collector only supports Linux-based server collections and is best fo…" at bounding box center [86, 188] width 136 height 22
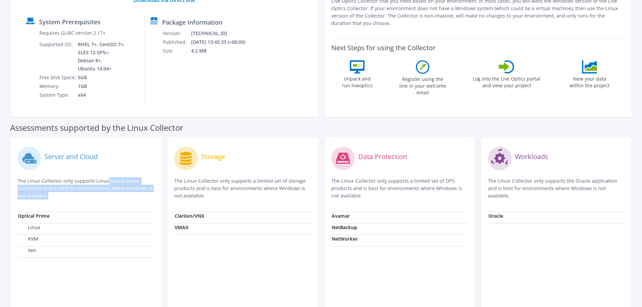
drag, startPoint x: 43, startPoint y: 180, endPoint x: 126, endPoint y: 199, distance: 85.1
click at [126, 200] on div "Server and Cloud The Linux Collector only supports Linux-based server collectio…" at bounding box center [86, 177] width 136 height 67
click at [126, 199] on p "The Linux Collector only supports Linux-based server collections and is best fo…" at bounding box center [86, 188] width 136 height 22
drag, startPoint x: 113, startPoint y: 193, endPoint x: 55, endPoint y: 176, distance: 60.2
click at [57, 177] on p "The Linux Collector only supports Linux-based server collections and is best fo…" at bounding box center [86, 188] width 136 height 22
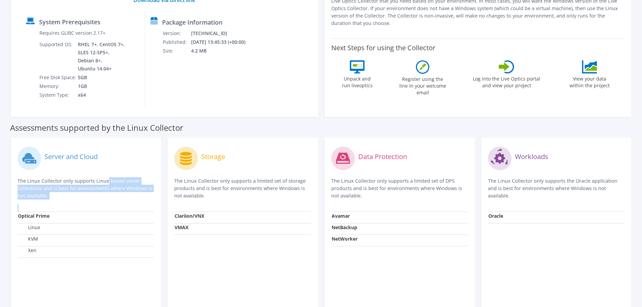
click at [55, 176] on div "Server and Cloud The Linux Collector only supports Linux-based server collectio…" at bounding box center [86, 177] width 136 height 67
drag, startPoint x: 47, startPoint y: 184, endPoint x: 88, endPoint y: 192, distance: 41.5
click at [86, 192] on p "The Linux Collector only supports Linux-based server collections and is best fo…" at bounding box center [86, 188] width 136 height 22
click at [88, 192] on p "The Linux Collector only supports Linux-based server collections and is best fo…" at bounding box center [86, 188] width 136 height 22
click at [259, 187] on p "The Linux Collector only supports a limited set of storage products and is best…" at bounding box center [242, 188] width 136 height 22
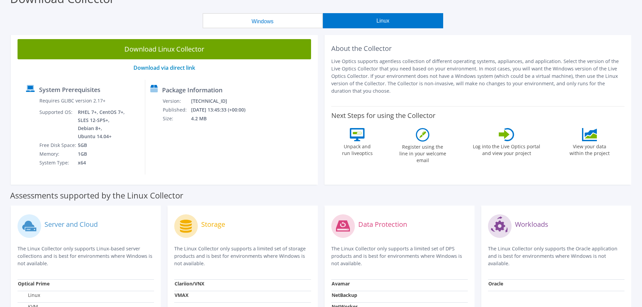
scroll to position [8, 0]
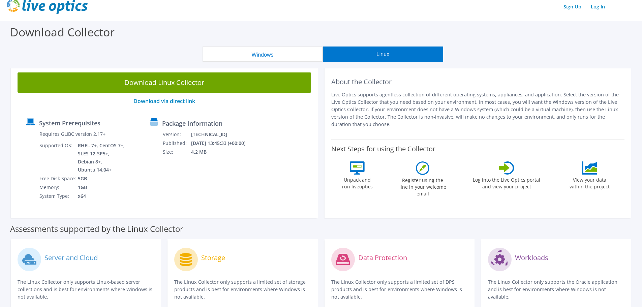
drag, startPoint x: 160, startPoint y: 189, endPoint x: 219, endPoint y: 176, distance: 60.6
click at [218, 176] on div "System Prerequisites Requires GLIBC version 2.17+ Supported OS: RHEL 7+, CentOS…" at bounding box center [164, 160] width 287 height 95
click at [224, 174] on div "Package Information Version: [TECHNICAL_ID] Published: [DATE] 13:45:33 (+00:00)…" at bounding box center [196, 160] width 102 height 95
drag, startPoint x: 224, startPoint y: 158, endPoint x: 181, endPoint y: 144, distance: 46.1
click at [184, 146] on div "Package Information Version: [TECHNICAL_ID] Published: [DATE] 13:45:33 (+00:00)…" at bounding box center [196, 160] width 102 height 95
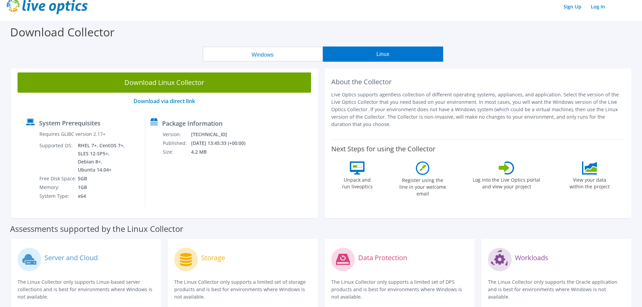
click at [180, 143] on td "Published:" at bounding box center [176, 143] width 28 height 9
drag, startPoint x: 191, startPoint y: 146, endPoint x: 228, endPoint y: 153, distance: 38.0
click at [228, 153] on tbody "Version: [TECHNICAL_ID] Published: [DATE] 13:45:33 (+00:00) Size: 4.2 MB" at bounding box center [208, 143] width 92 height 26
click at [228, 153] on td "4.2 MB" at bounding box center [222, 152] width 63 height 9
click at [189, 28] on div "Download Collector" at bounding box center [320, 34] width 635 height 26
